Goal: Information Seeking & Learning: Learn about a topic

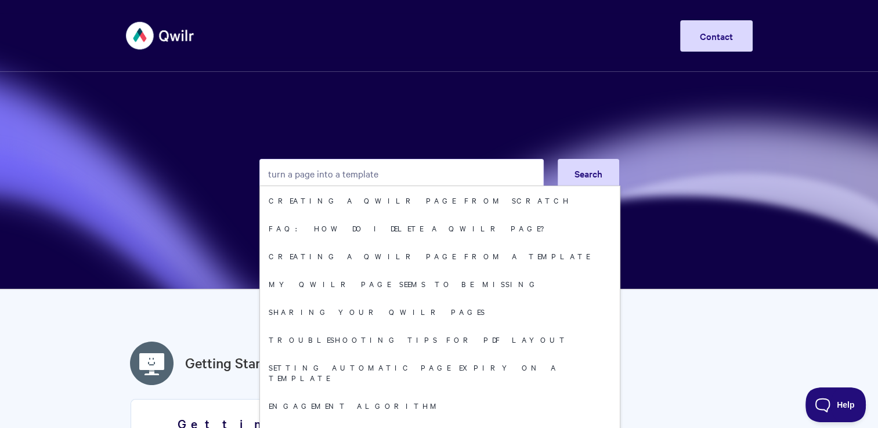
type input "turn a page into a template"
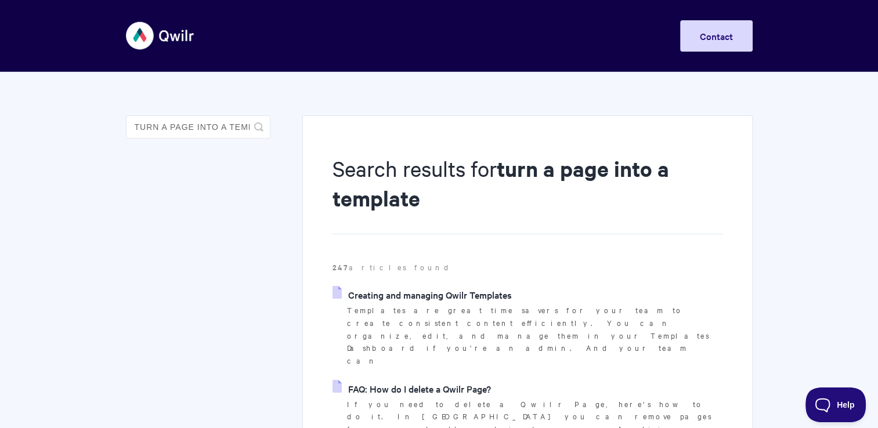
click at [140, 31] on img at bounding box center [160, 36] width 69 height 44
